Goal: Book appointment/travel/reservation

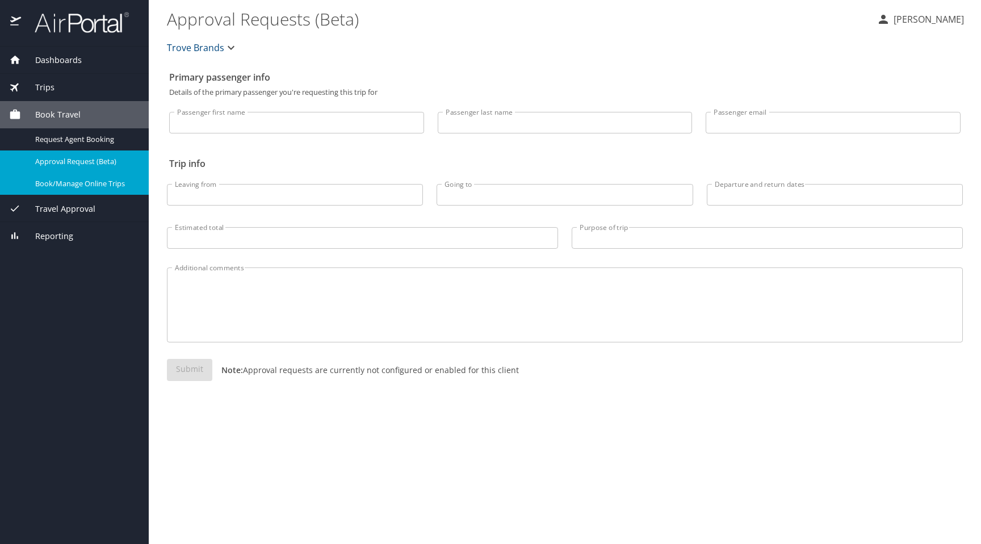
click at [51, 308] on div "Dashboards My Travel Dashboard Trips Current / Future Trips Past Trips Trips Mi…" at bounding box center [74, 295] width 149 height 497
click at [91, 186] on span "Book/Manage Online Trips" at bounding box center [85, 183] width 100 height 11
